Goal: Browse casually: Explore the website without a specific task or goal

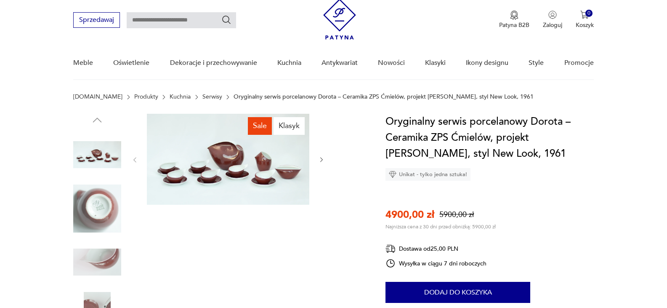
click at [192, 145] on img at bounding box center [228, 159] width 162 height 91
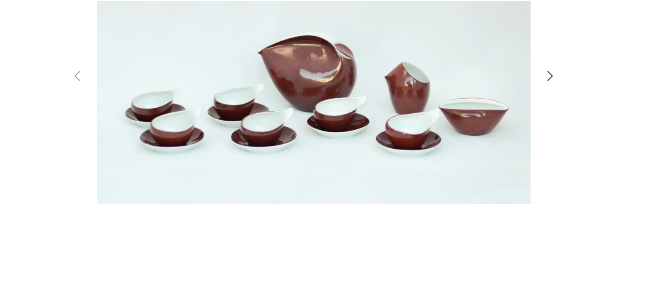
scroll to position [24, 0]
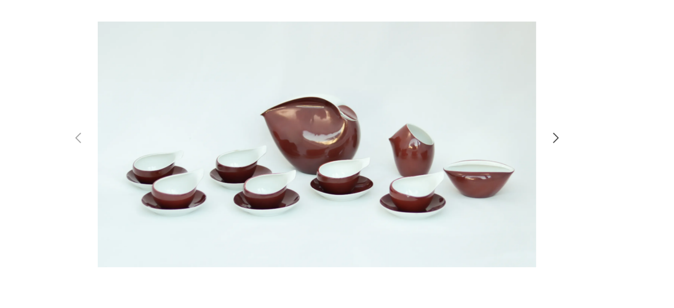
click at [164, 151] on div at bounding box center [337, 154] width 674 height 308
click at [497, 153] on icon "button" at bounding box center [500, 149] width 10 height 10
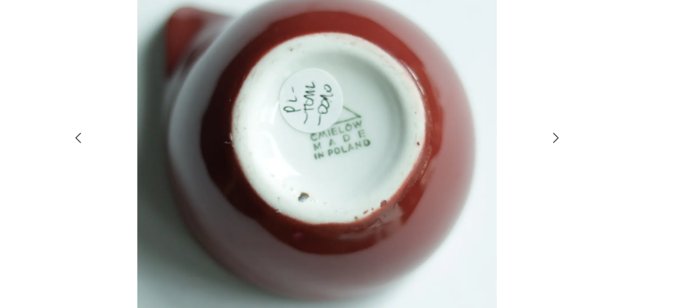
click at [176, 148] on icon "button" at bounding box center [173, 149] width 10 height 10
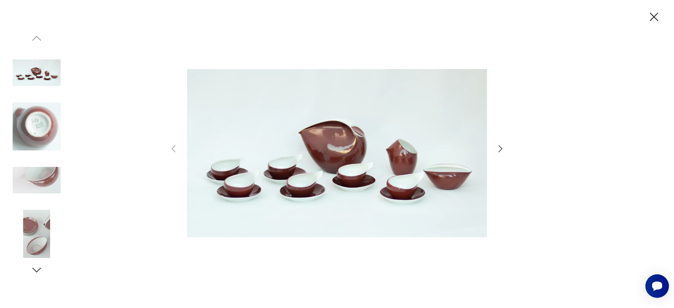
click at [38, 186] on img at bounding box center [37, 180] width 48 height 48
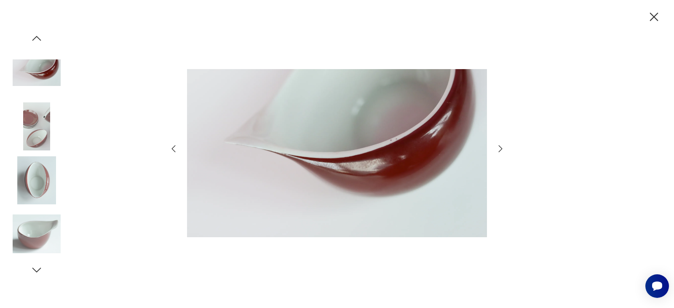
click at [36, 232] on img at bounding box center [37, 234] width 48 height 48
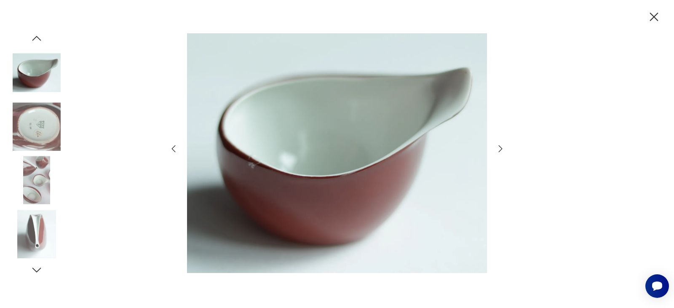
click at [655, 19] on icon "button" at bounding box center [653, 17] width 15 height 15
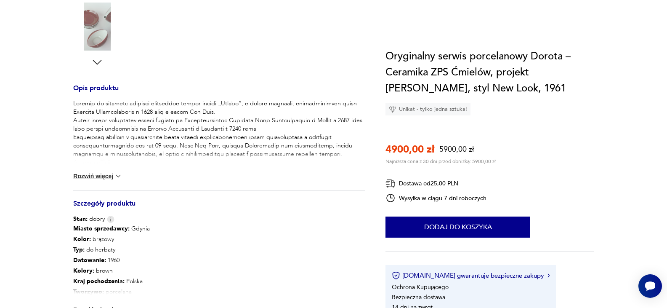
scroll to position [0, 0]
